Goal: Contribute content

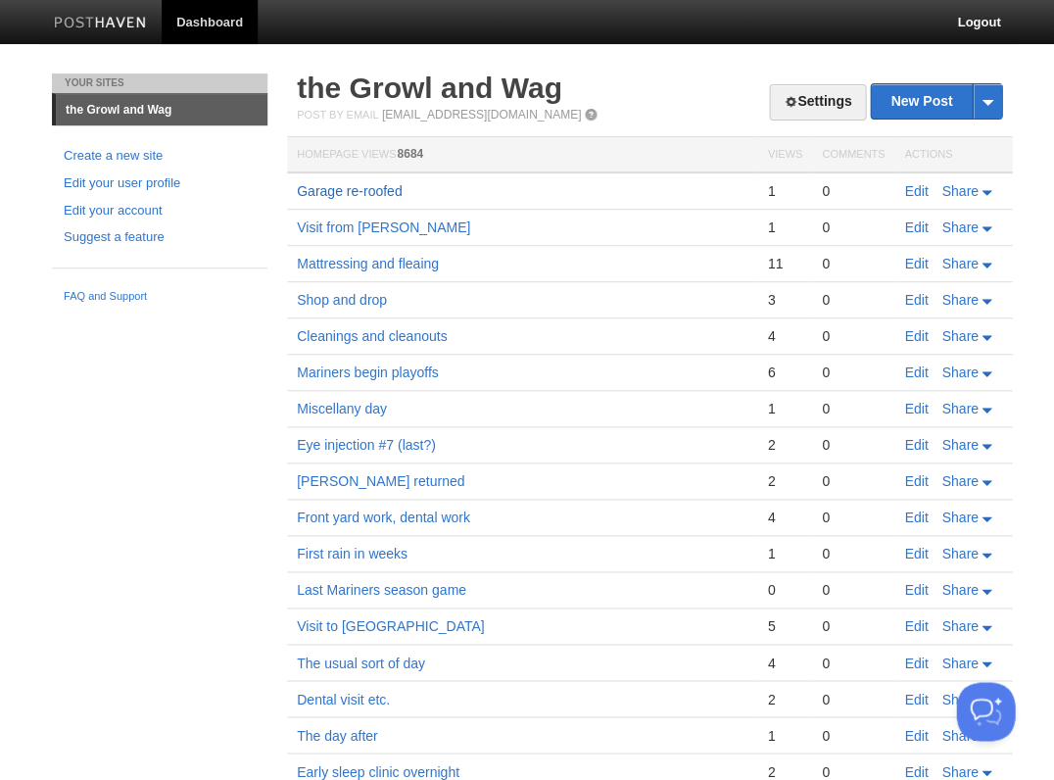
click at [349, 185] on link "Garage re-roofed" at bounding box center [349, 191] width 105 height 16
click at [931, 100] on link "New Post" at bounding box center [936, 101] width 130 height 34
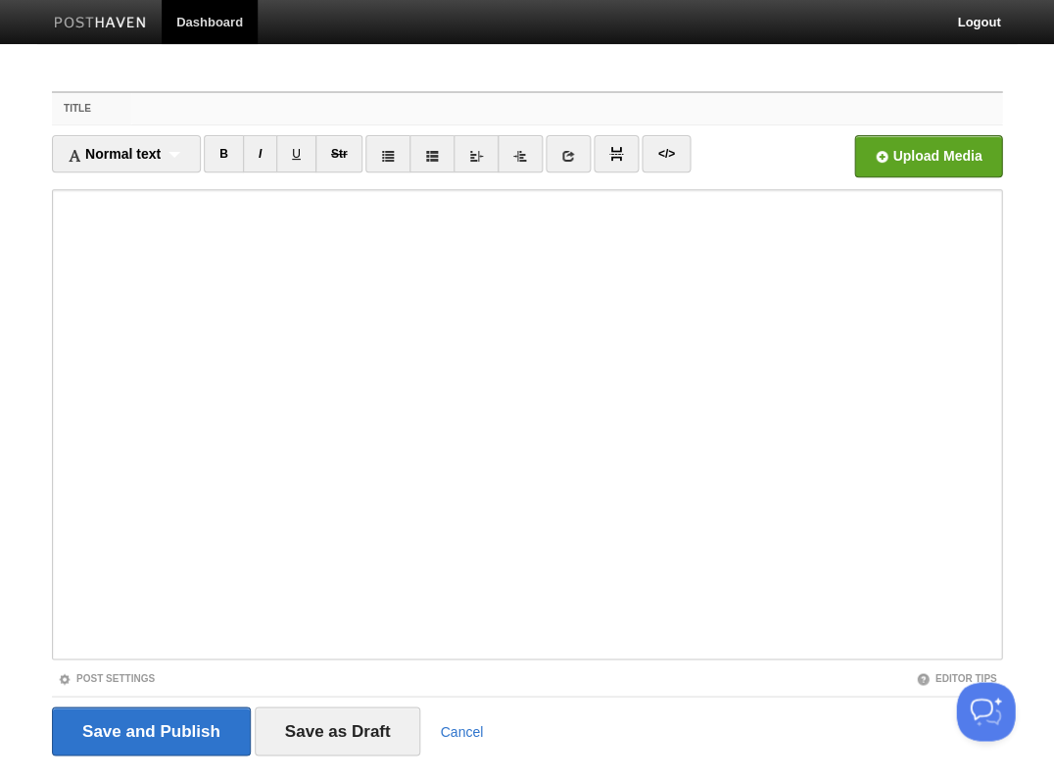
type input "D"
type input "Urgent care for Diane"
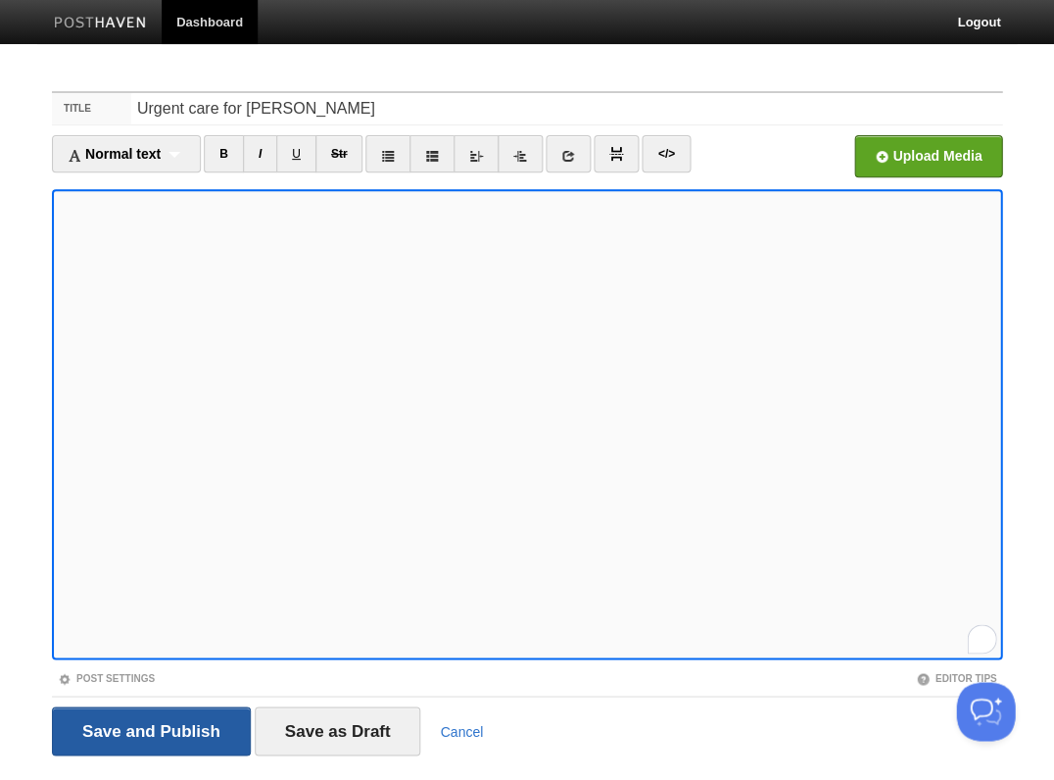
click at [149, 729] on input "Save and Publish" at bounding box center [151, 730] width 199 height 49
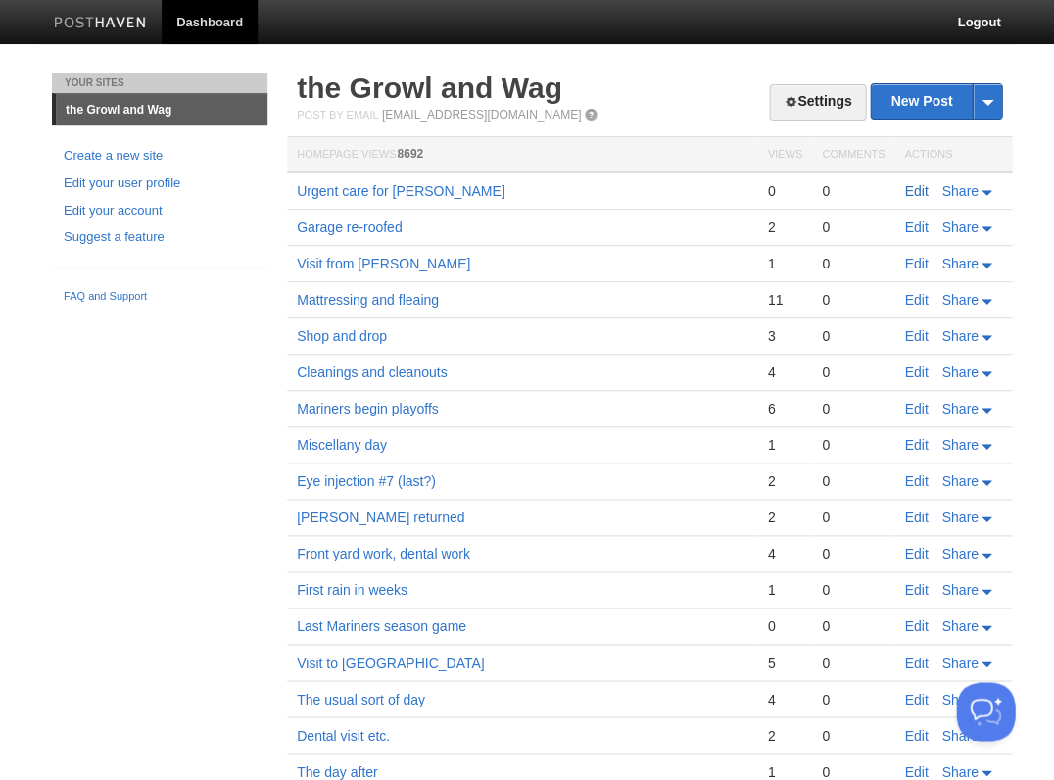
click at [923, 191] on link "Edit" at bounding box center [916, 191] width 24 height 16
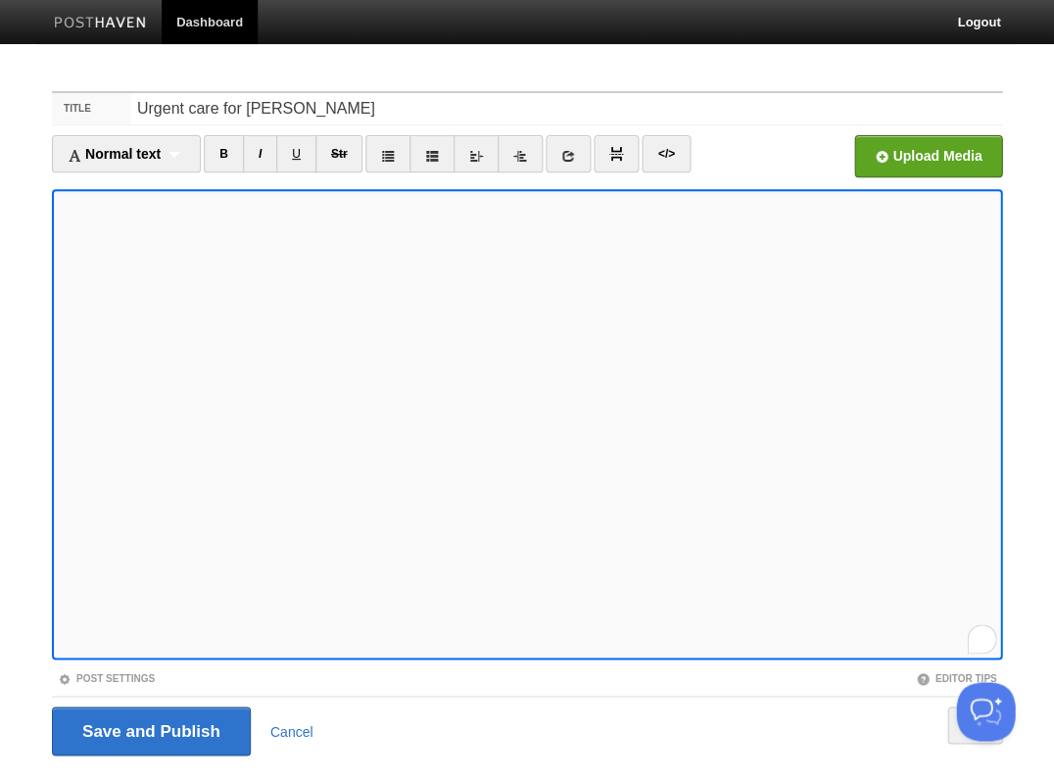
scroll to position [47, 0]
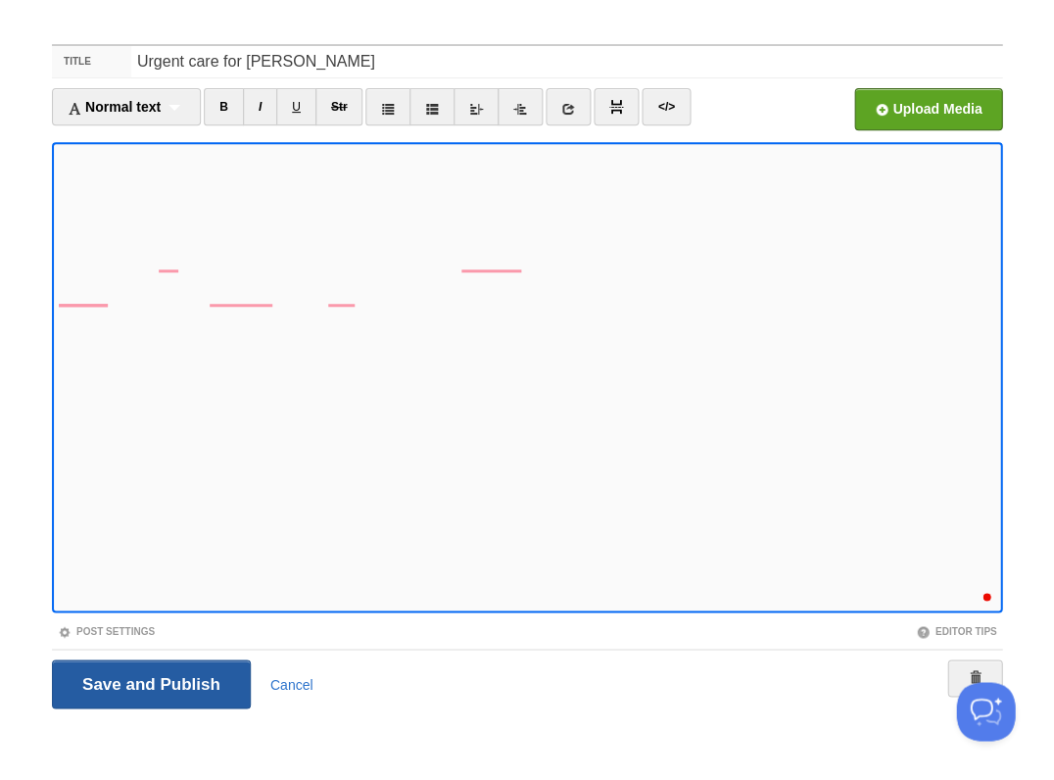
click at [149, 682] on input "Save and Publish" at bounding box center [151, 683] width 199 height 49
